Goal: Transaction & Acquisition: Purchase product/service

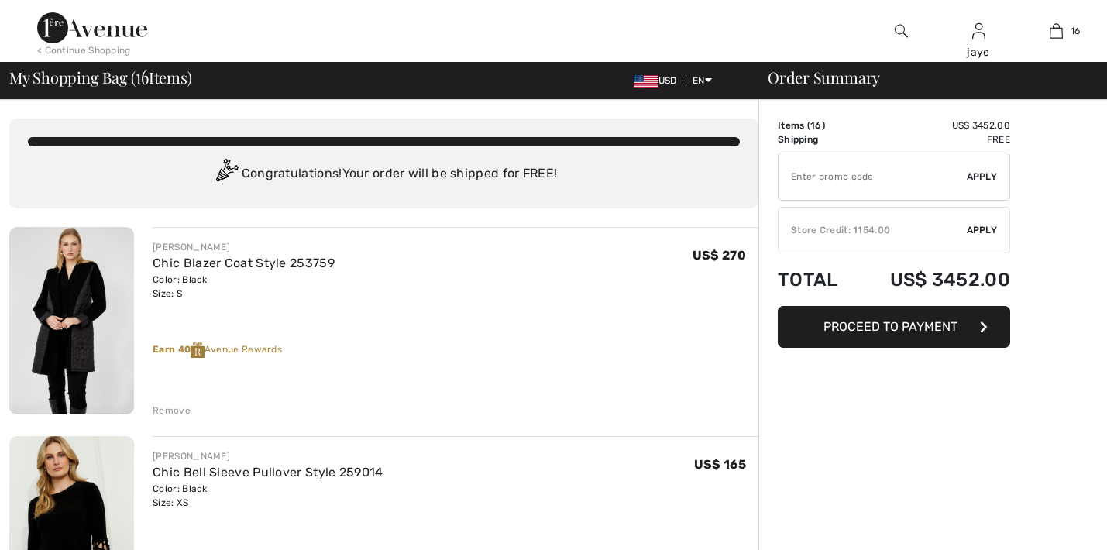
click at [986, 232] on span "Apply" at bounding box center [982, 230] width 31 height 14
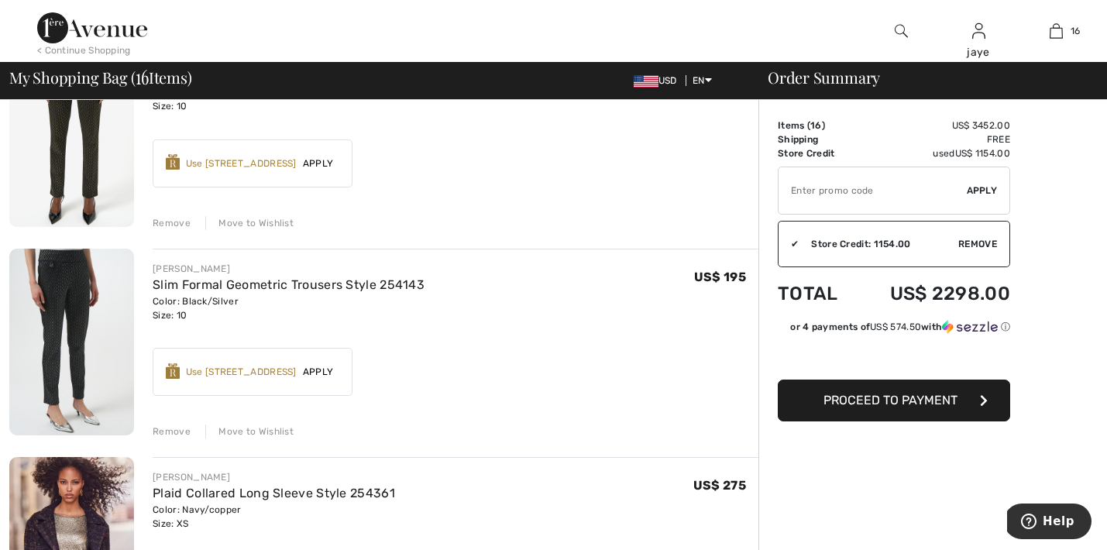
scroll to position [2695, 0]
click at [241, 435] on div "Move to Wishlist" at bounding box center [249, 431] width 88 height 14
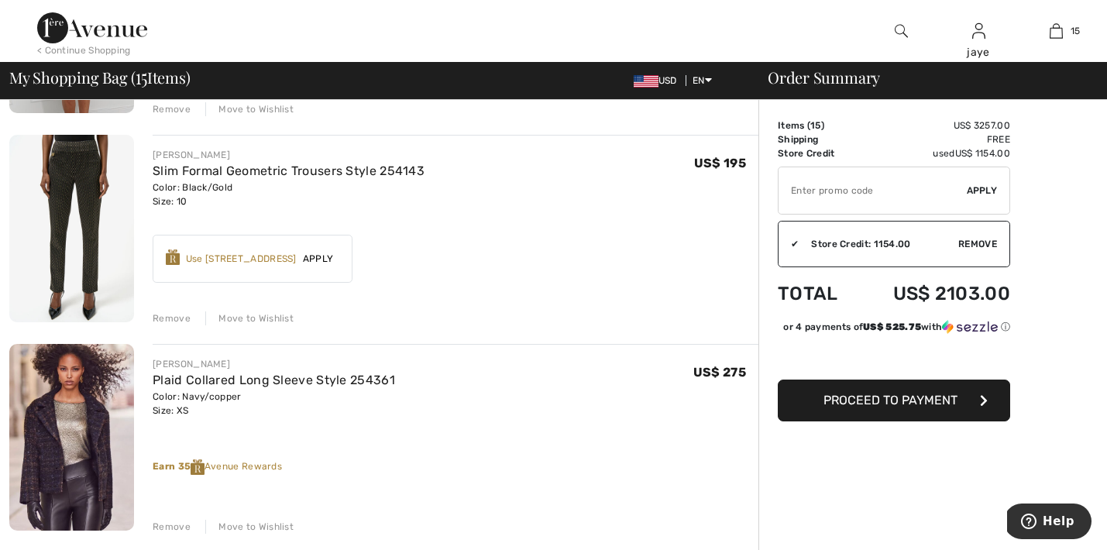
scroll to position [2583, 0]
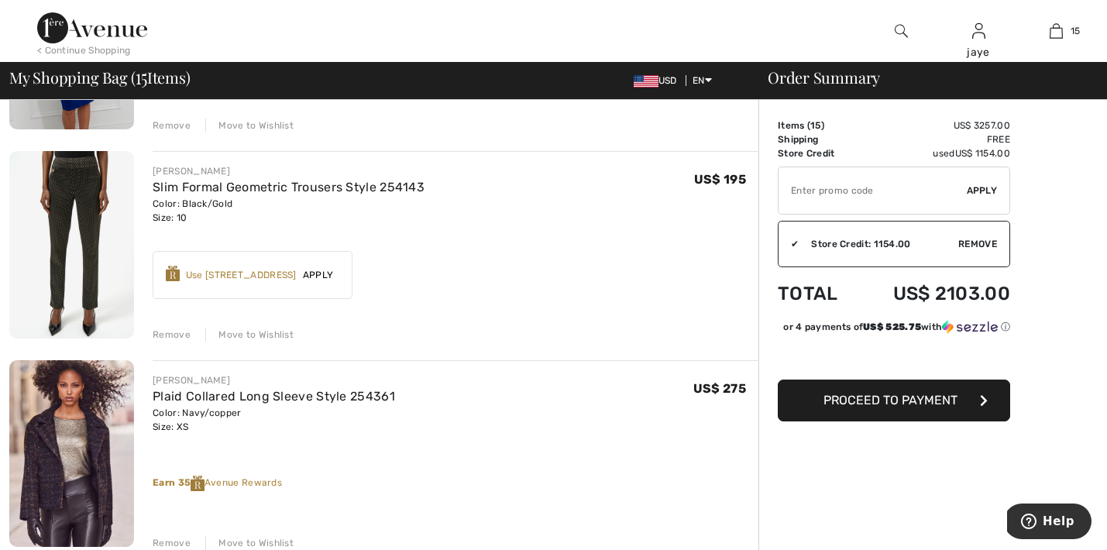
click at [284, 333] on div "Move to Wishlist" at bounding box center [249, 335] width 88 height 14
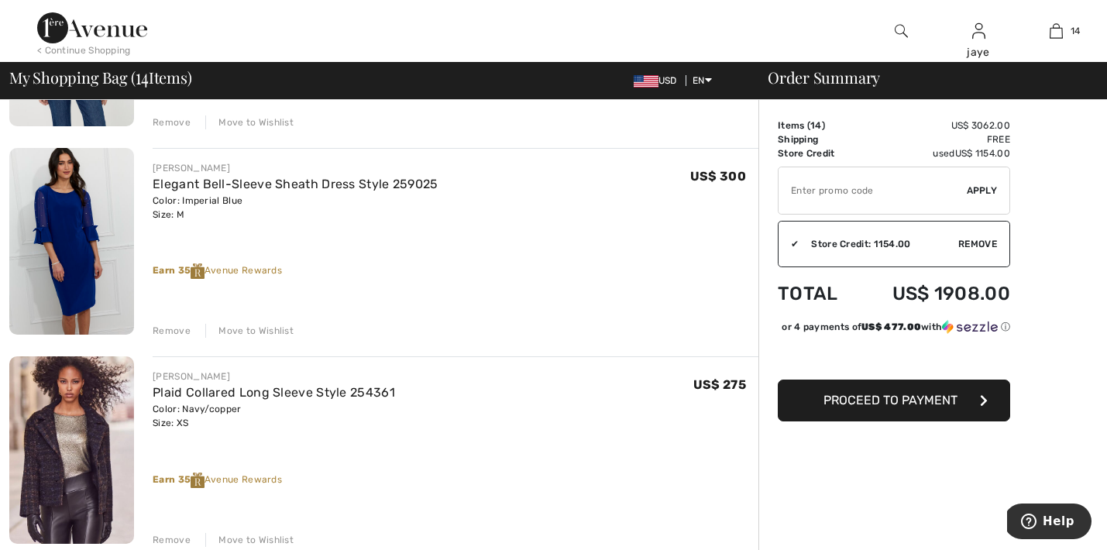
scroll to position [2373, 0]
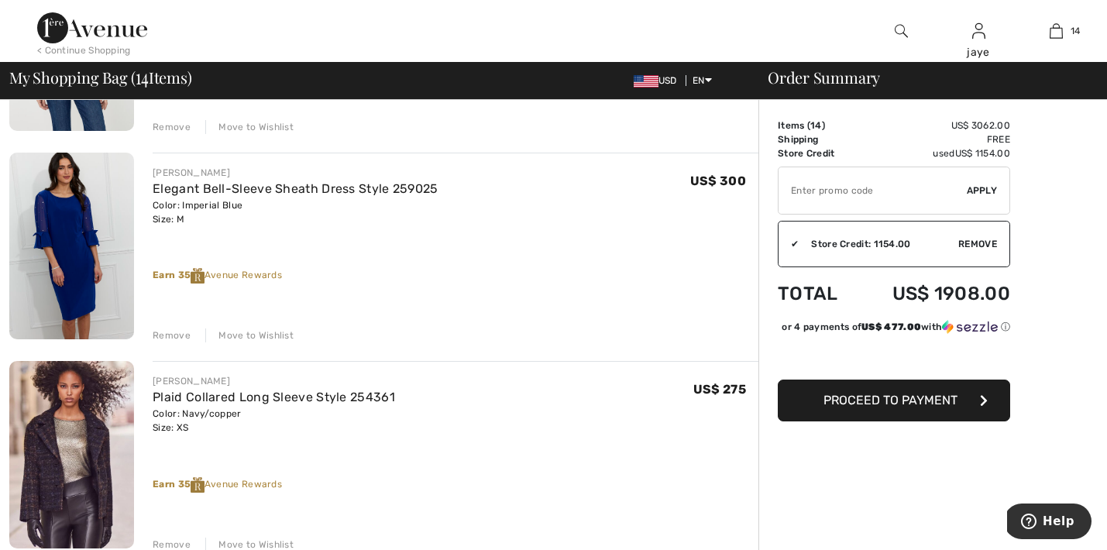
click at [282, 336] on div "Move to Wishlist" at bounding box center [249, 336] width 88 height 14
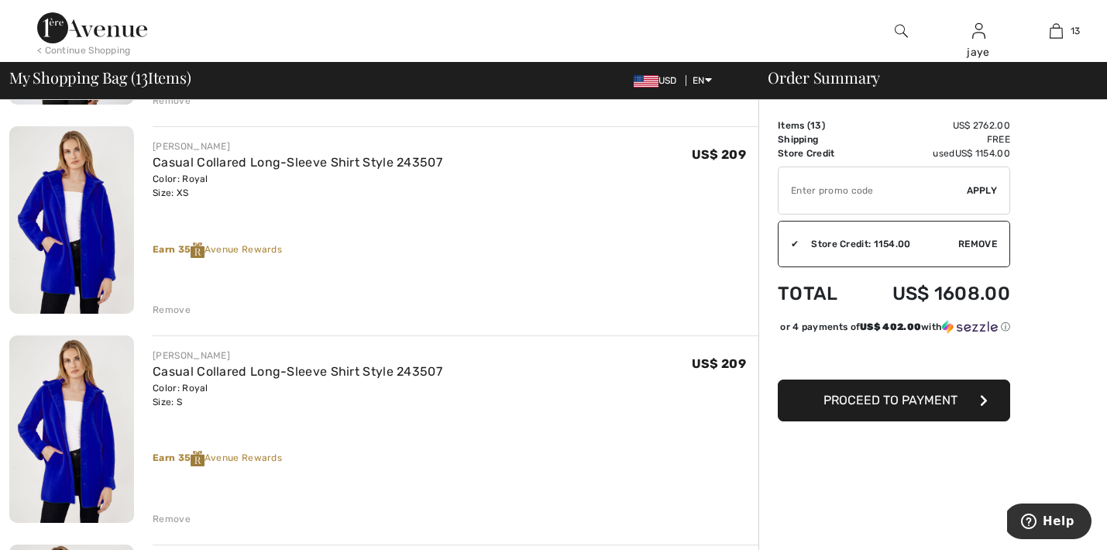
scroll to position [867, 0]
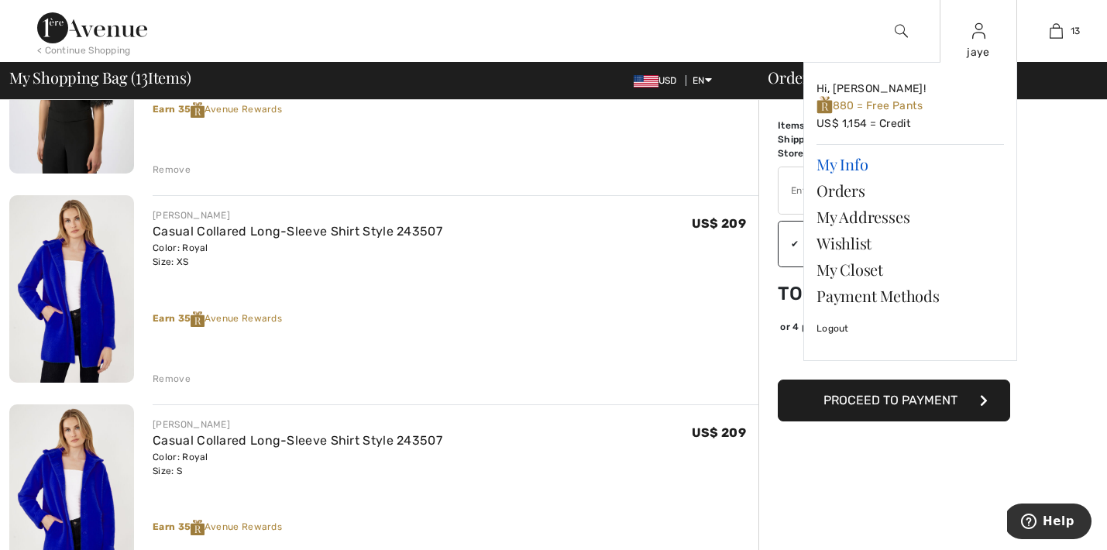
click at [861, 157] on link "My Info" at bounding box center [911, 164] width 188 height 26
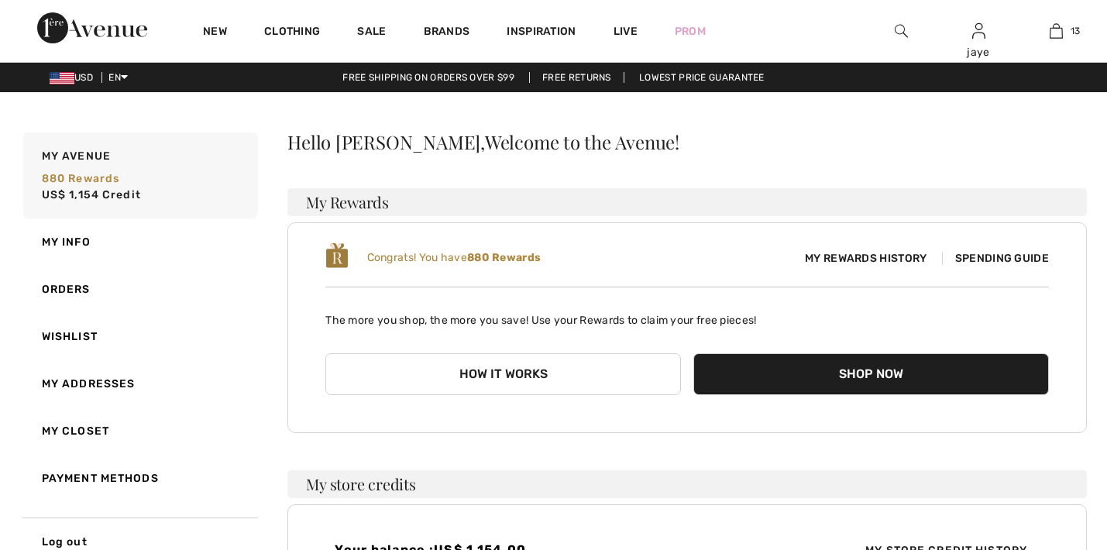
checkbox input "true"
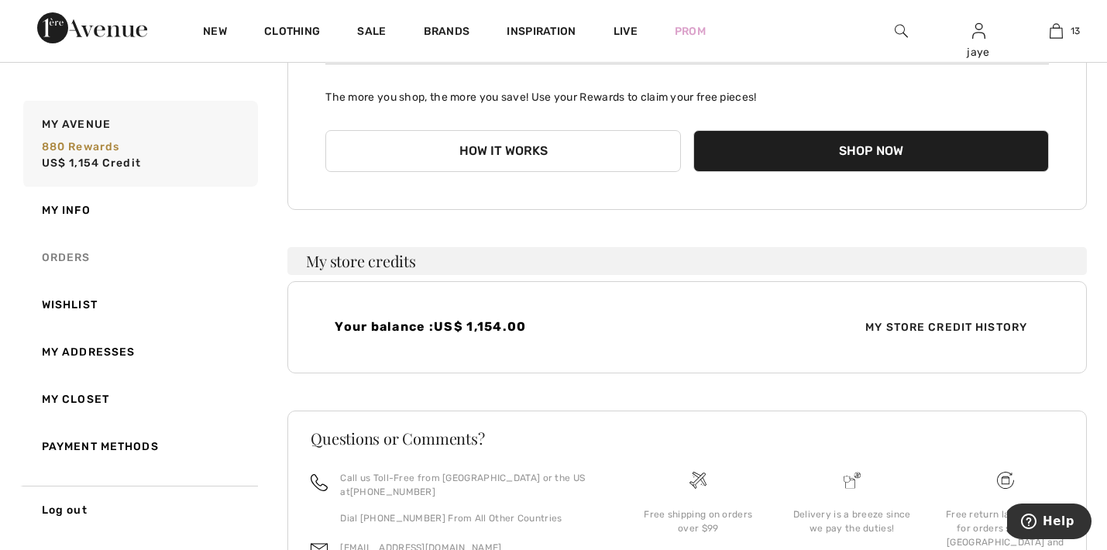
scroll to position [224, 0]
click at [86, 258] on link "Orders" at bounding box center [139, 257] width 238 height 47
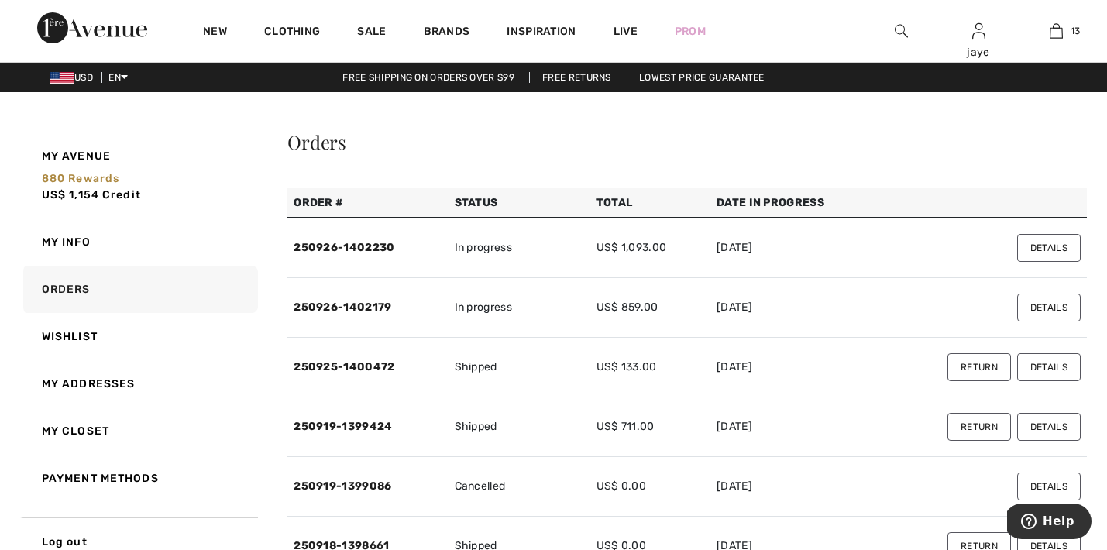
scroll to position [0, 0]
click at [382, 246] on link "250926-1402230" at bounding box center [344, 247] width 101 height 13
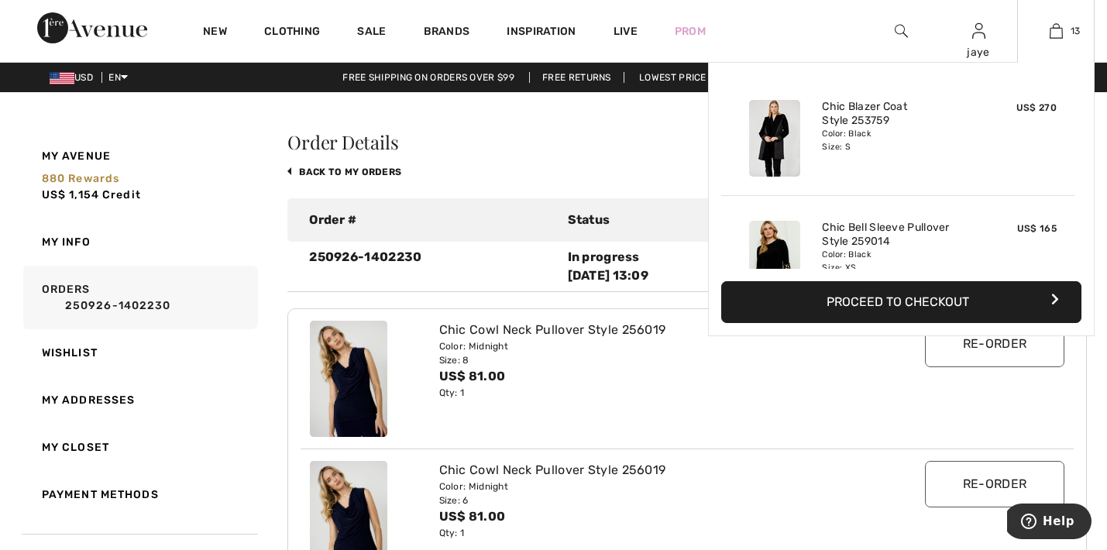
click at [897, 305] on button "Proceed to Checkout" at bounding box center [901, 302] width 360 height 42
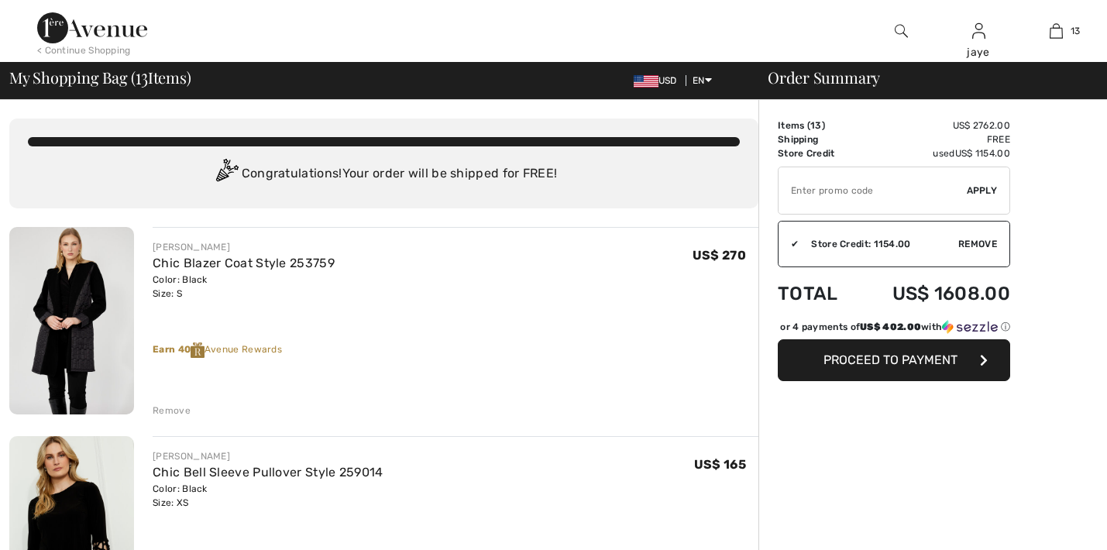
checkbox input "true"
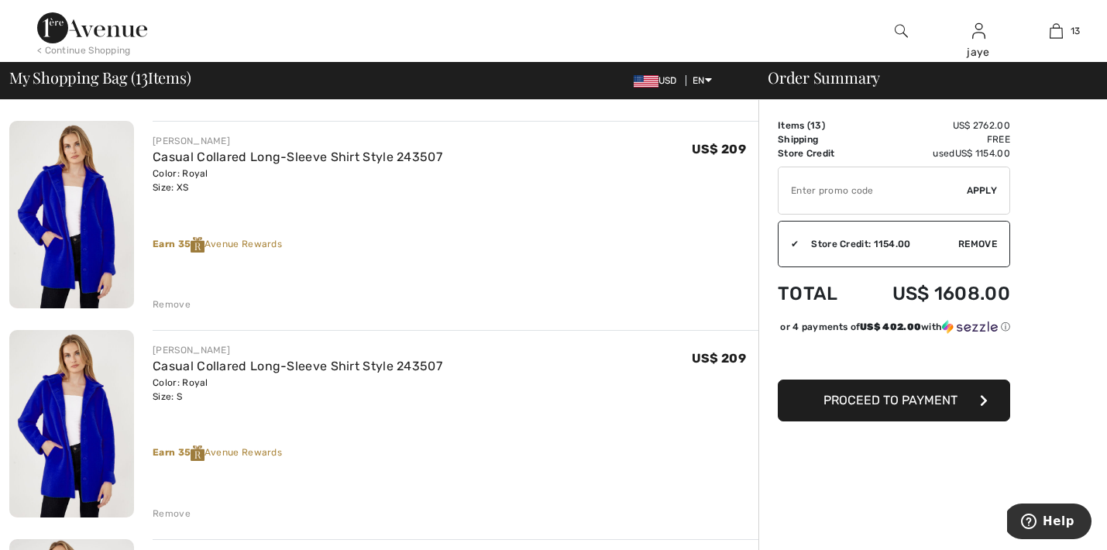
click at [174, 512] on div "Remove" at bounding box center [172, 514] width 38 height 14
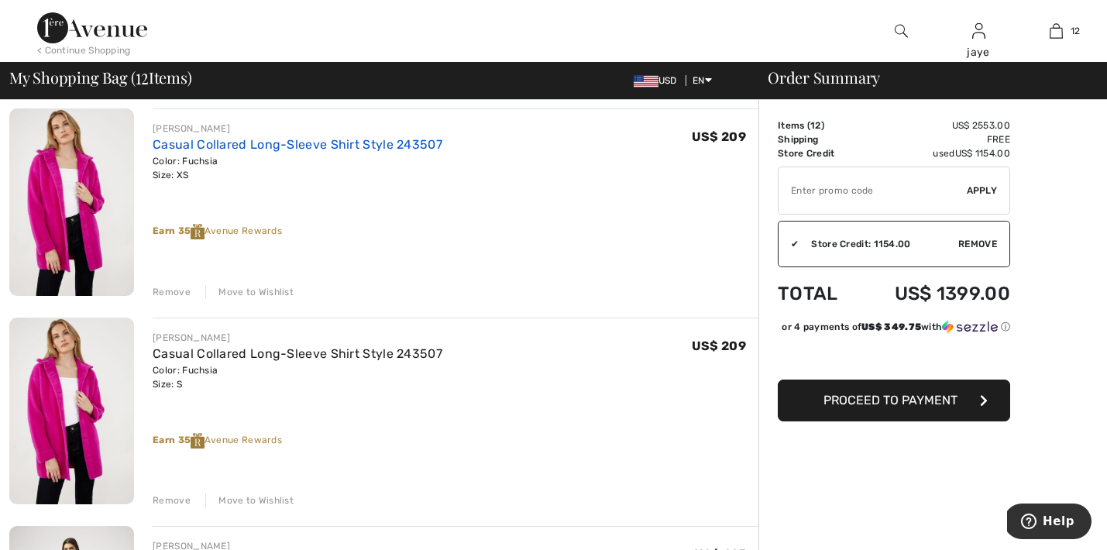
scroll to position [1187, 0]
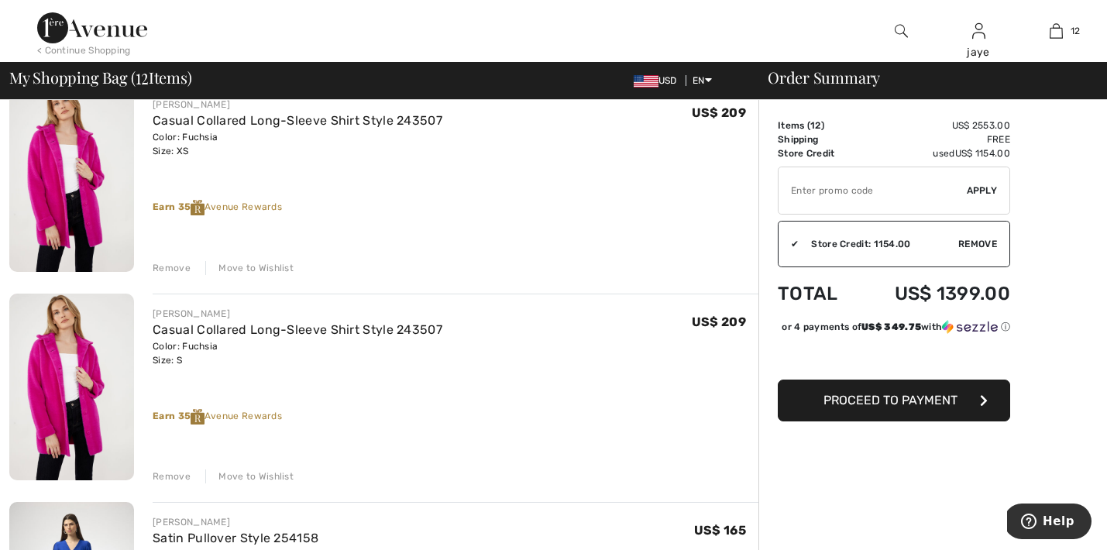
click at [256, 477] on div "Move to Wishlist" at bounding box center [249, 477] width 88 height 14
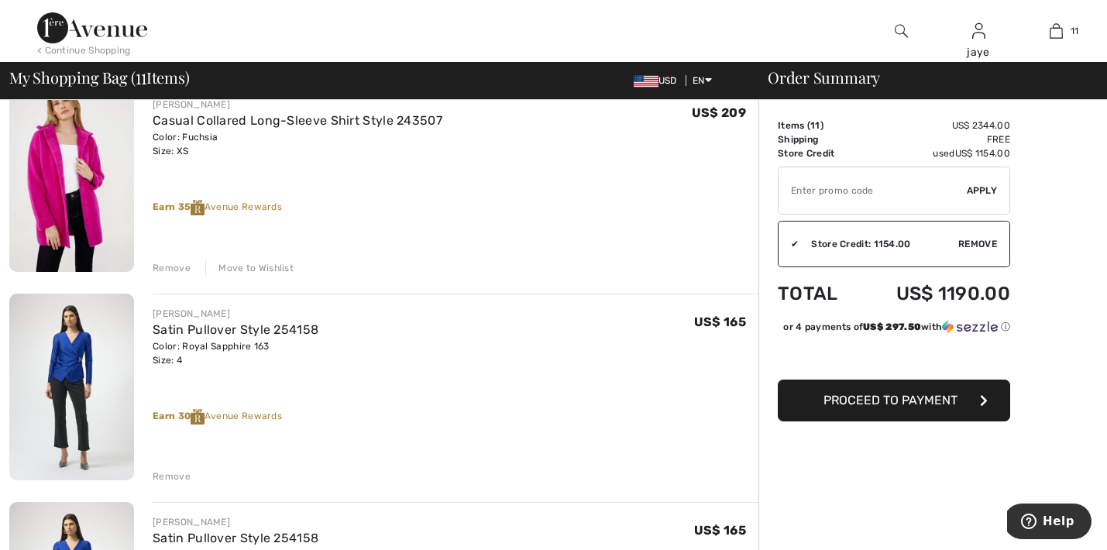
click at [274, 267] on div "Move to Wishlist" at bounding box center [249, 268] width 88 height 14
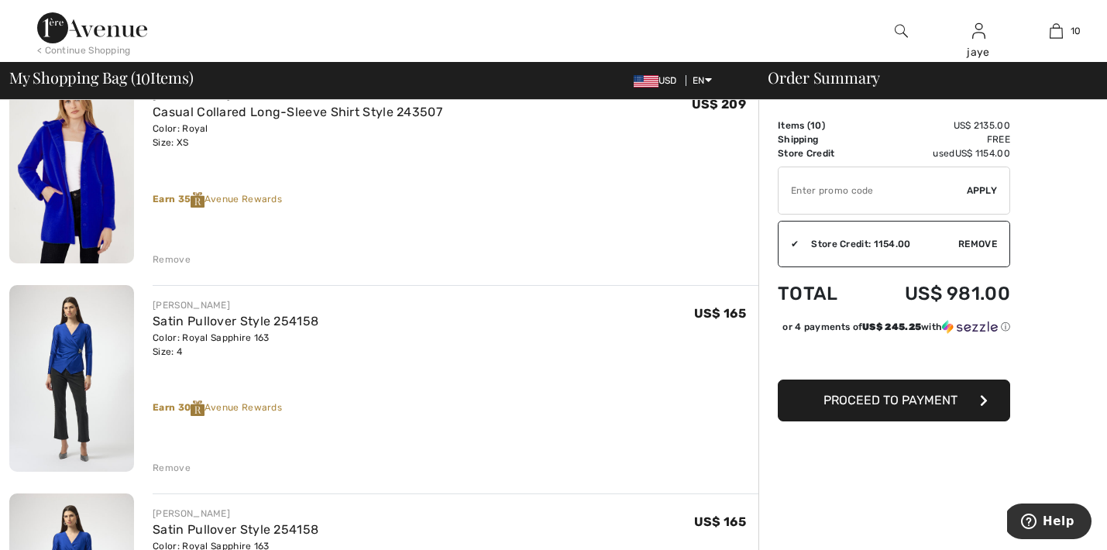
scroll to position [955, 0]
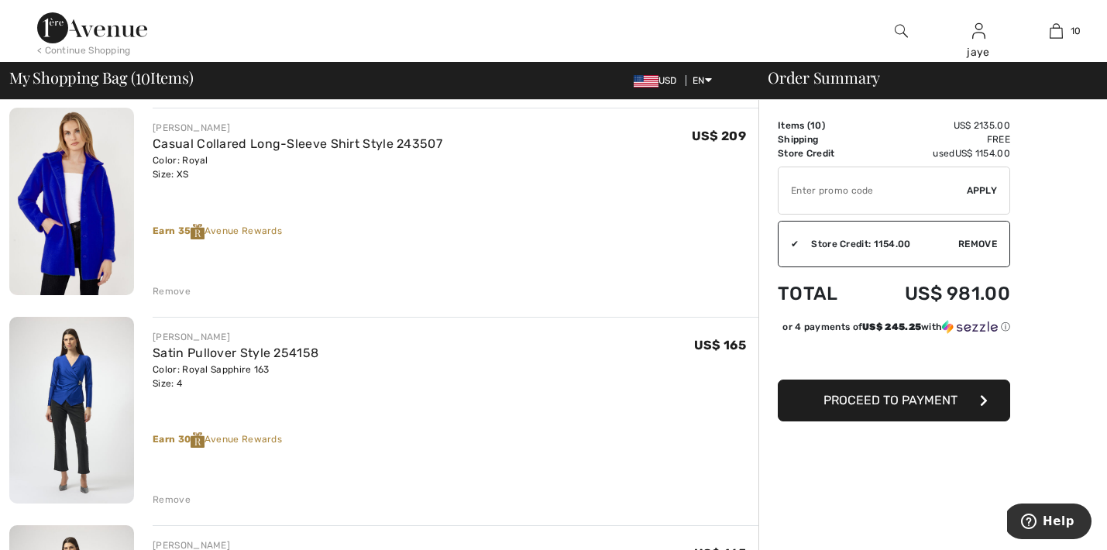
click at [174, 292] on div "Remove" at bounding box center [172, 291] width 38 height 14
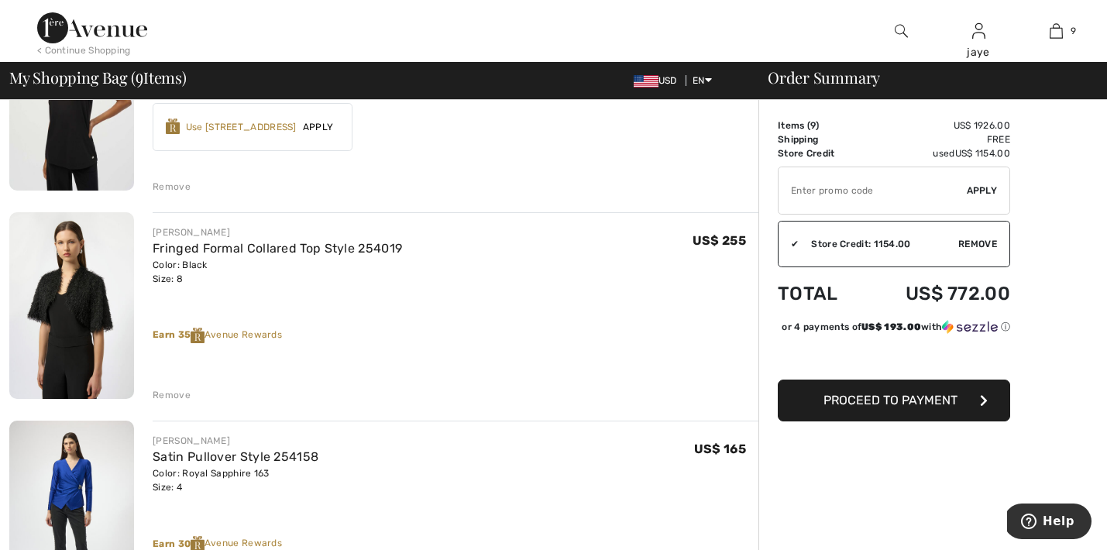
scroll to position [637, 0]
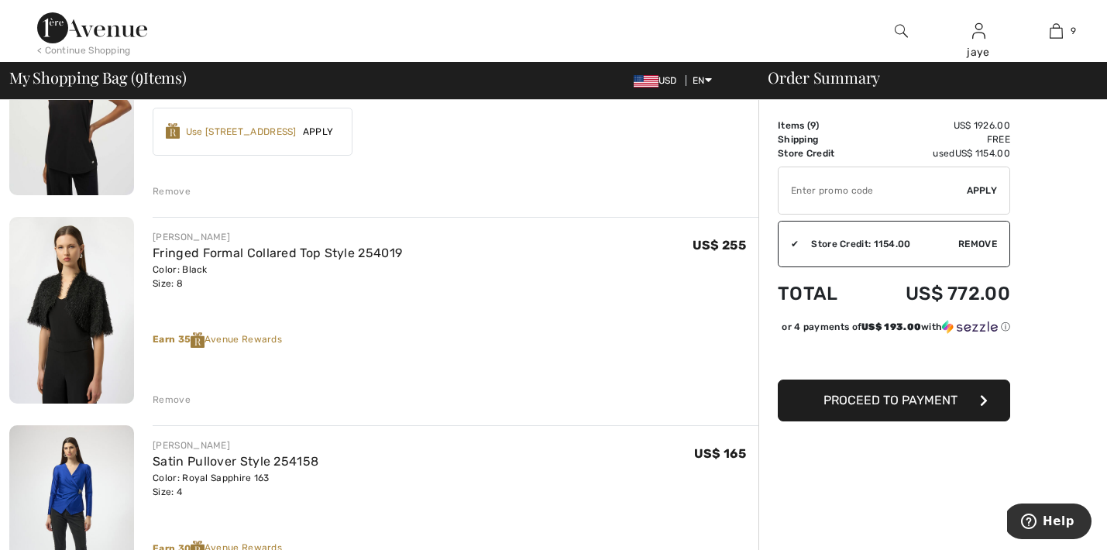
click at [169, 398] on div "Remove" at bounding box center [172, 400] width 38 height 14
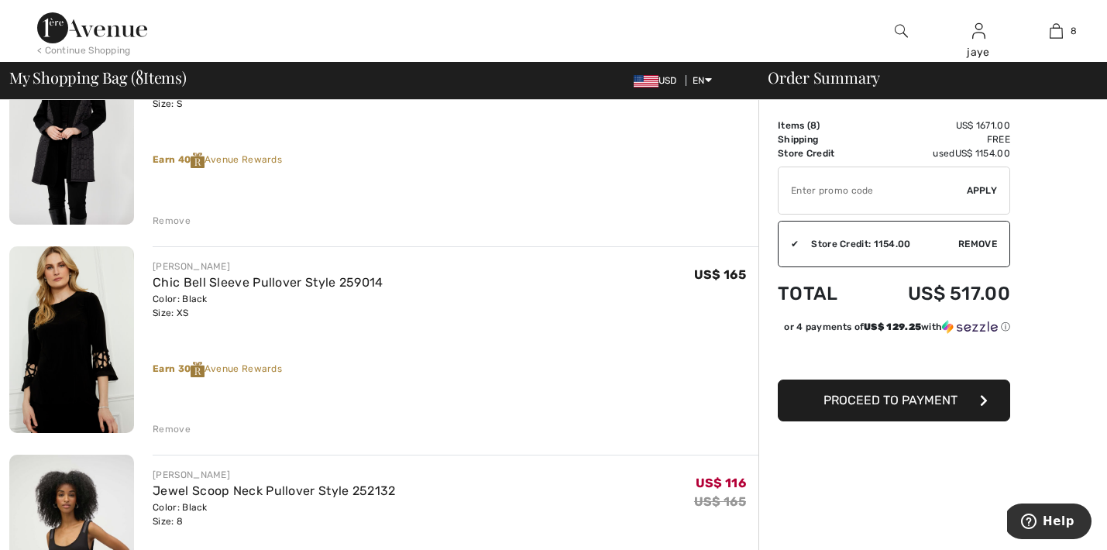
scroll to position [191, 0]
drag, startPoint x: 381, startPoint y: 278, endPoint x: 336, endPoint y: 277, distance: 45.7
click at [336, 277] on div "FRANK LYMAN Chic Bell Sleeve Pullover Style 259014 Color: Black Size: XS Final …" at bounding box center [456, 289] width 606 height 60
copy link "259014"
